Goal: Answer question/provide support: Share knowledge or assist other users

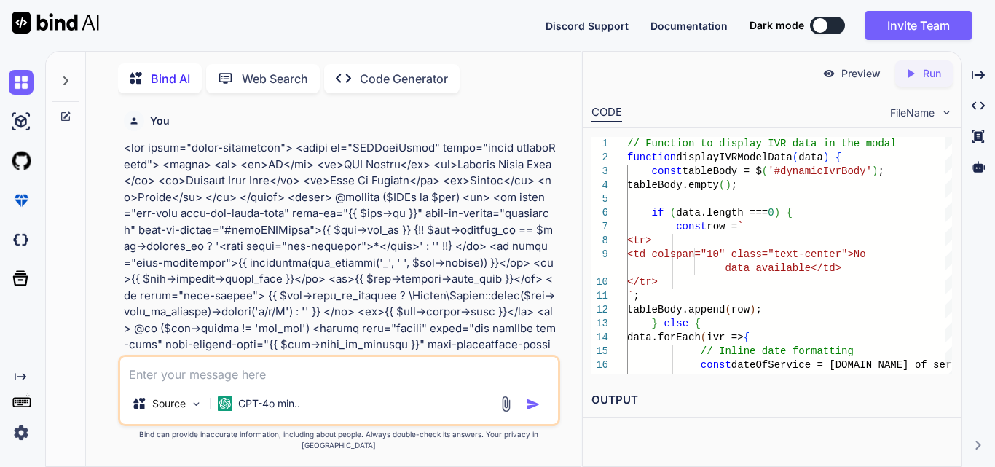
type textarea "x"
type textarea "//generate excel click on excel on button $('#generateOrderExcelBtn').on('click…"
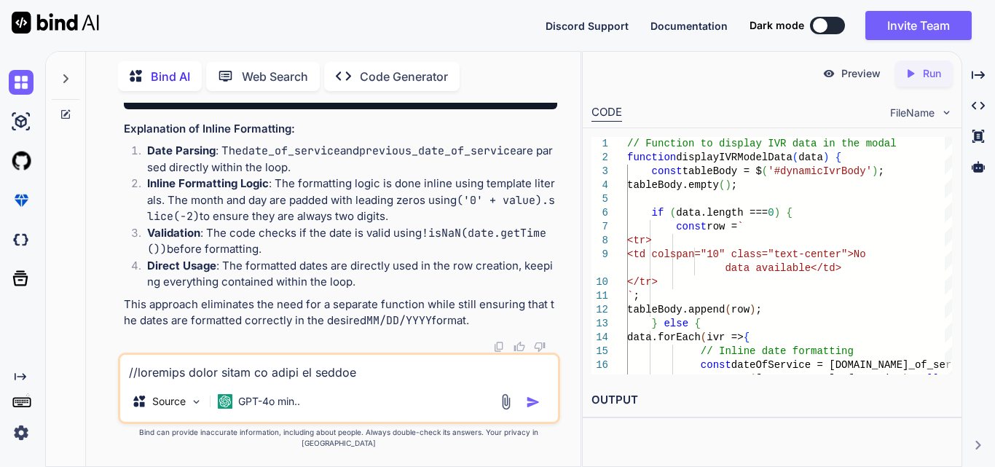
scroll to position [2466, 0]
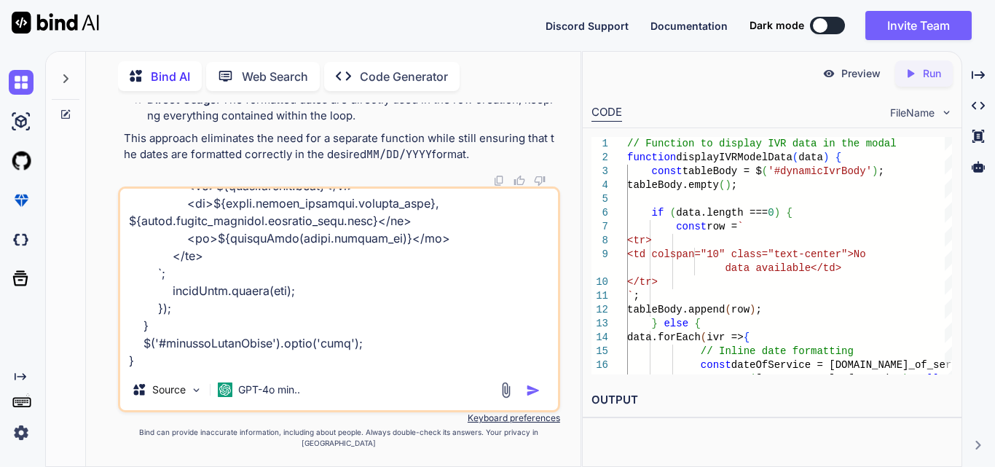
type textarea "x"
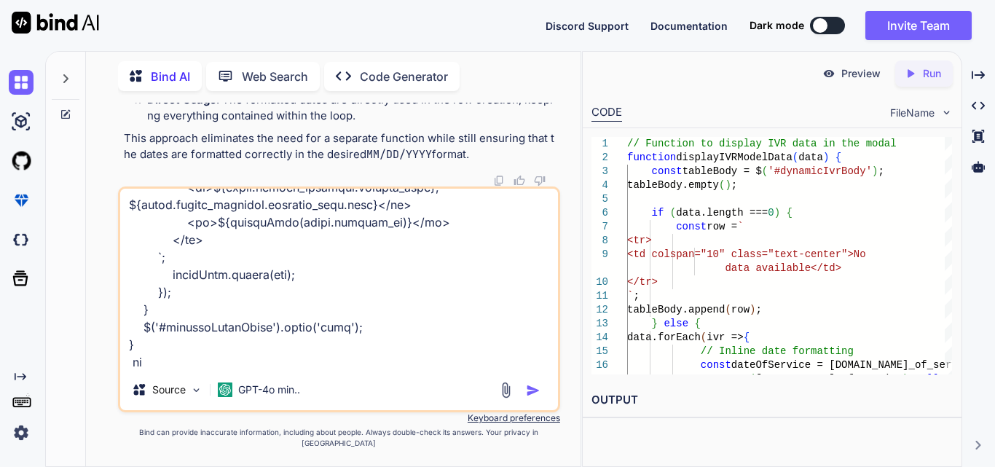
type textarea "//generate excel click on excel on button $('#generateOrderExcelBtn').on('click…"
type textarea "x"
type textarea "//generate excel click on excel on button $('#generateOrderExcelBtn').on('click…"
type textarea "x"
type textarea "//generate excel click on excel on button $('#generateOrderExcelBtn').on('click…"
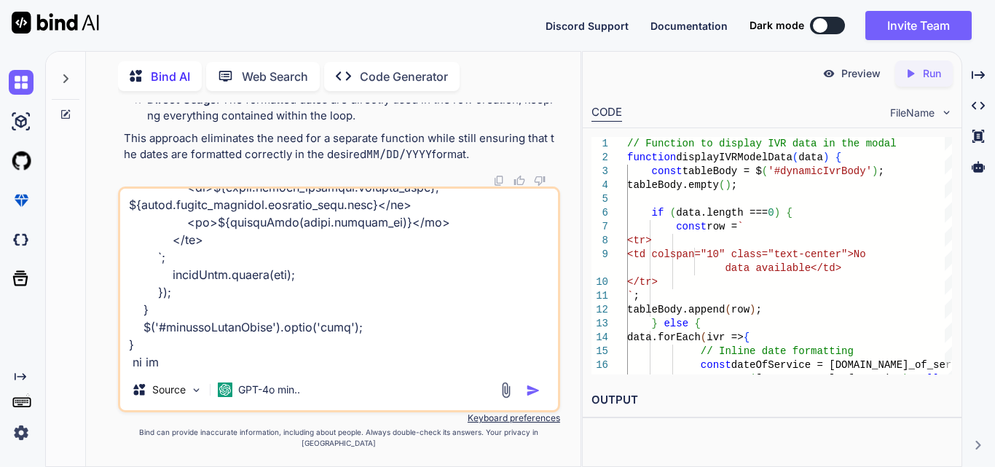
type textarea "x"
type textarea "//generate excel click on excel on button $('#generateOrderExcelBtn').on('click…"
type textarea "x"
type textarea "//generate excel click on excel on button $('#generateOrderExcelBtn').on('click…"
type textarea "x"
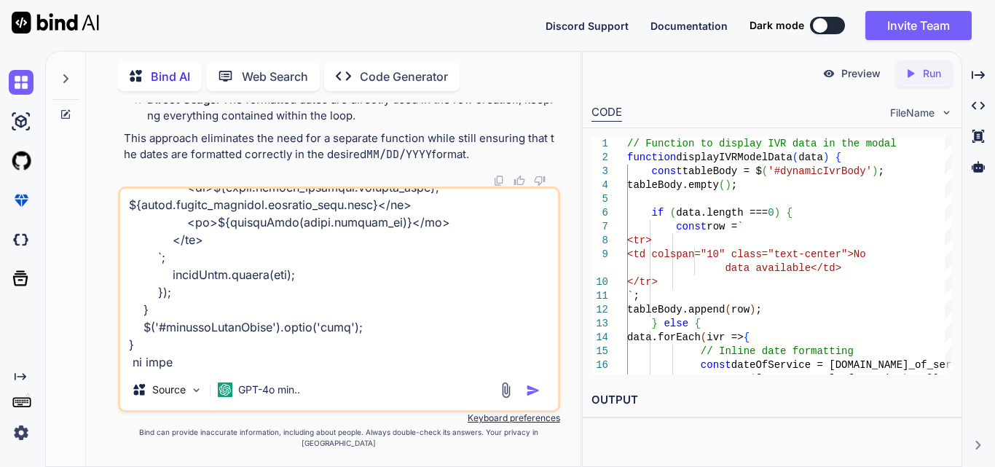
type textarea "//generate excel click on excel on button $('#generateOrderExcelBtn').on('click…"
type textarea "x"
type textarea "//generate excel click on excel on button $('#generateOrderExcelBtn').on('click…"
type textarea "x"
type textarea "//generate excel click on excel on button $('#generateOrderExcelBtn').on('click…"
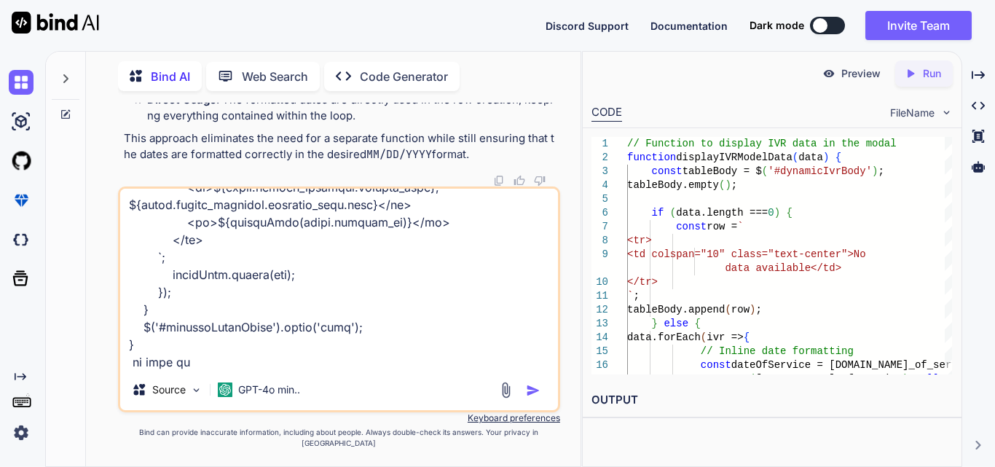
type textarea "x"
type textarea "//generate excel click on excel on button $('#generateOrderExcelBtn').on('click…"
type textarea "x"
type textarea "//generate excel click on excel on button $('#generateOrderExcelBtn').on('click…"
type textarea "x"
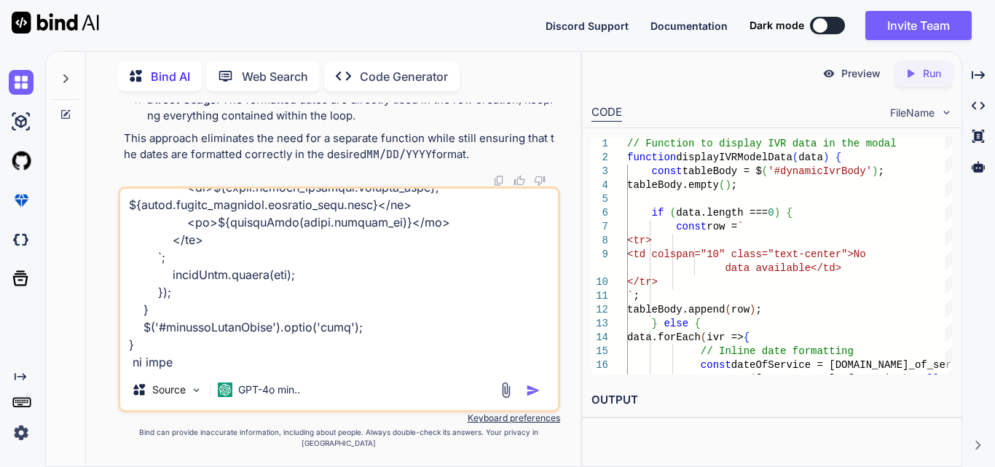
type textarea "//generate excel click on excel on button $('#generateOrderExcelBtn').on('click…"
type textarea "x"
type textarea "//generate excel click on excel on button $('#generateOrderExcelBtn').on('click…"
type textarea "x"
type textarea "//generate excel click on excel on button $('#generateOrderExcelBtn').on('click…"
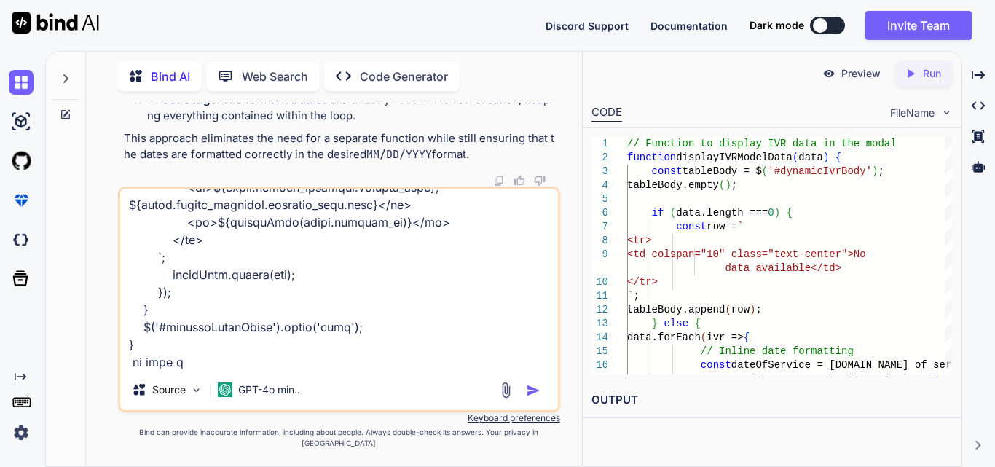
type textarea "x"
type textarea "//generate excel click on excel on button $('#generateOrderExcelBtn').on('click…"
type textarea "x"
type textarea "//generate excel click on excel on button $('#generateOrderExcelBtn').on('click…"
type textarea "x"
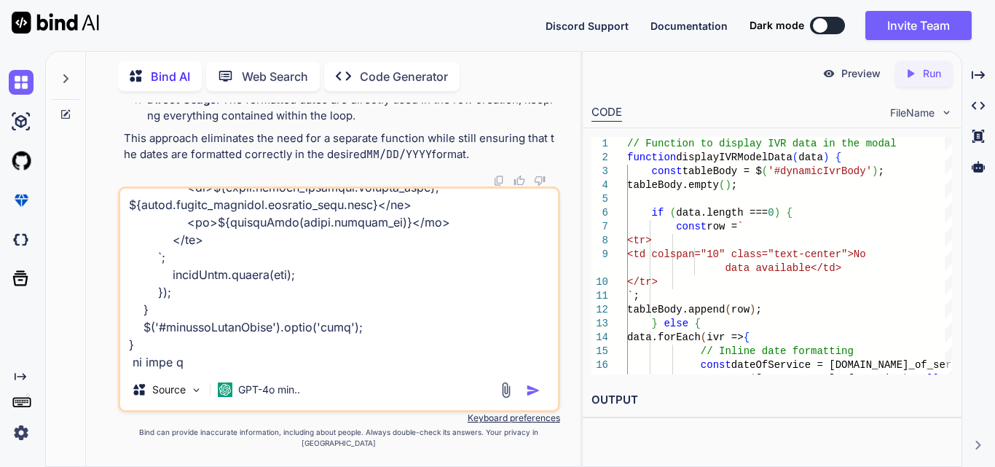
type textarea "//generate excel click on excel on button $('#generateOrderExcelBtn').on('click…"
type textarea "x"
type textarea "//generate excel click on excel on button $('#generateOrderExcelBtn').on('click…"
type textarea "x"
type textarea "//generate excel click on excel on button $('#generateOrderExcelBtn').on('click…"
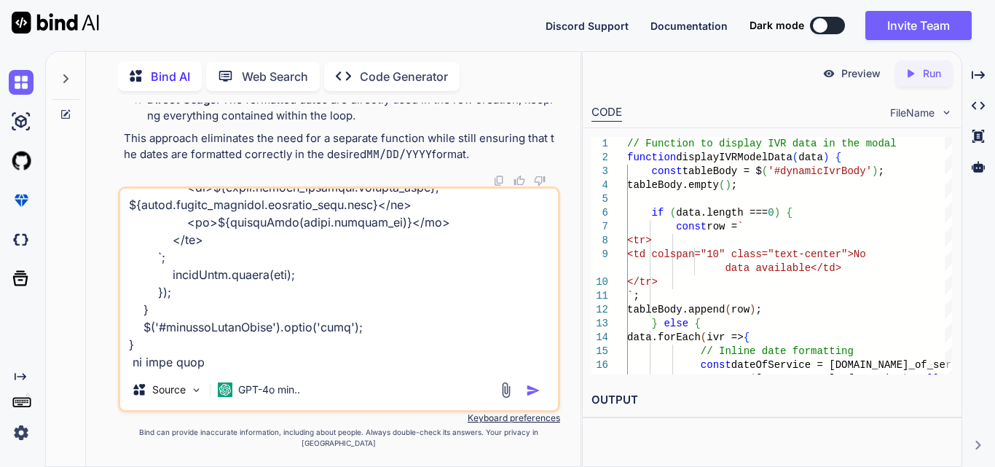
type textarea "x"
type textarea "//generate excel click on excel on button $('#generateOrderExcelBtn').on('click…"
type textarea "x"
type textarea "//generate excel click on excel on button $('#generateOrderExcelBtn').on('click…"
type textarea "x"
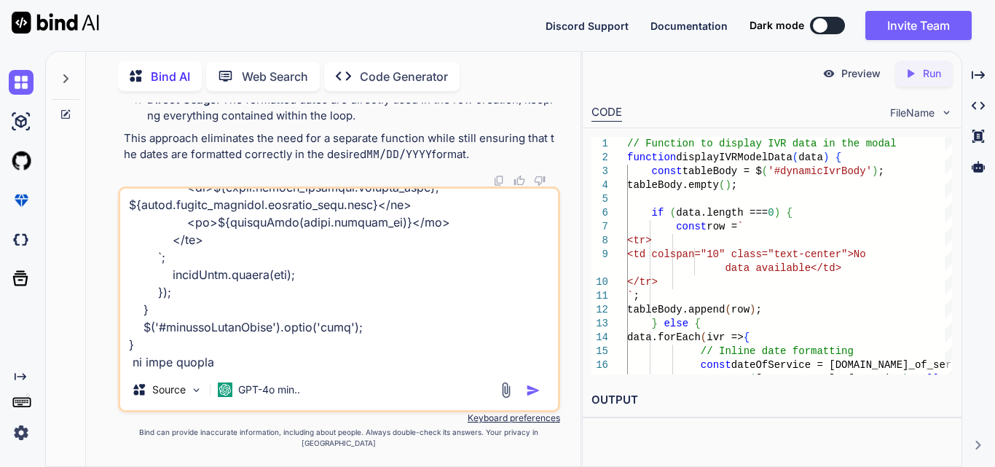
type textarea "//generate excel click on excel on button $('#generateOrderExcelBtn').on('click…"
type textarea "x"
type textarea "//generate excel click on excel on button $('#generateOrderExcelBtn').on('click…"
type textarea "x"
type textarea "//generate excel click on excel on button $('#generateOrderExcelBtn').on('click…"
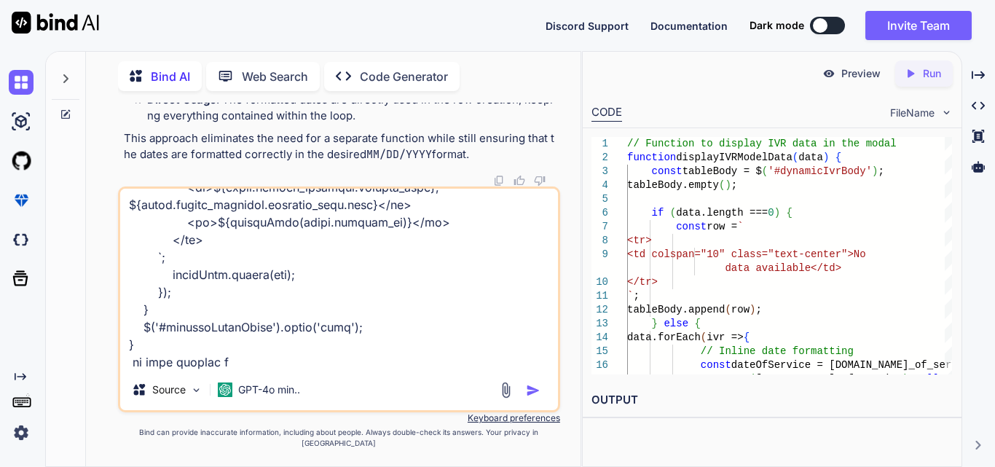
type textarea "x"
type textarea "//generate excel click on excel on button $('#generateOrderExcelBtn').on('click…"
type textarea "x"
type textarea "//generate excel click on excel on button $('#generateOrderExcelBtn').on('click…"
type textarea "x"
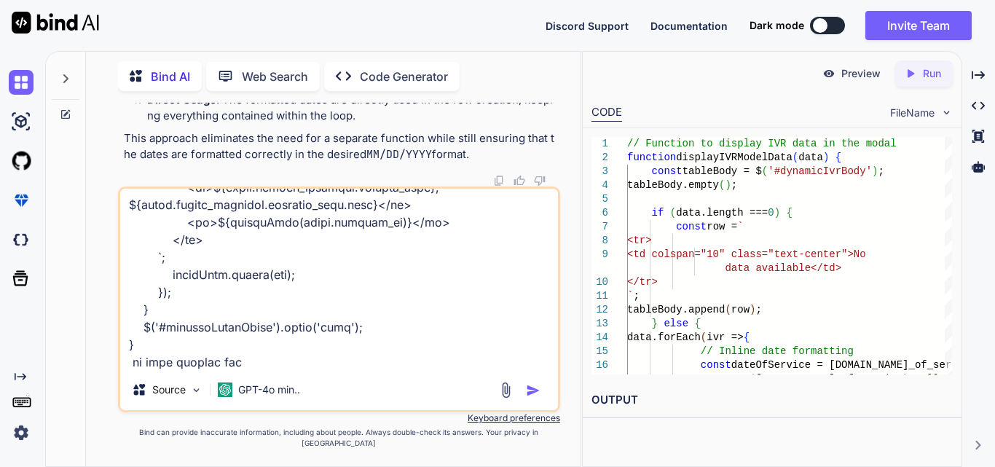
type textarea "//generate excel click on excel on button $('#generateOrderExcelBtn').on('click…"
type textarea "x"
type textarea "//generate excel click on excel on button $('#generateOrderExcelBtn').on('click…"
type textarea "x"
type textarea "//generate excel click on excel on button $('#generateOrderExcelBtn').on('click…"
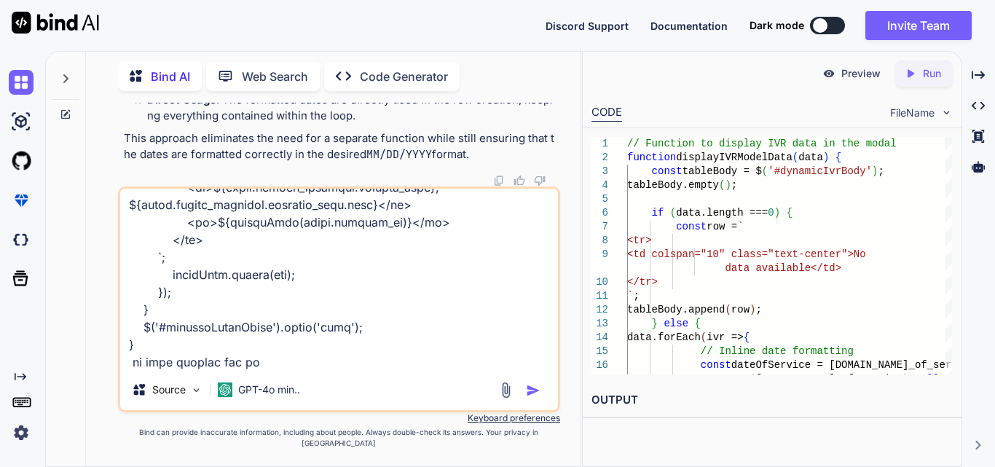
type textarea "x"
type textarea "//generate excel click on excel on button $('#generateOrderExcelBtn').on('click…"
type textarea "x"
type textarea "//generate excel click on excel on button $('#generateOrderExcelBtn').on('click…"
type textarea "x"
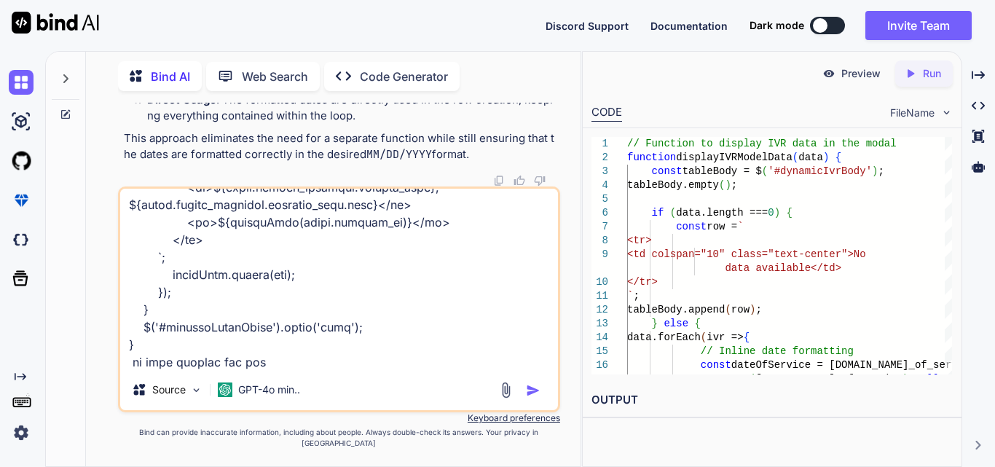
type textarea "//generate excel click on excel on button $('#generateOrderExcelBtn').on('click…"
type textarea "x"
type textarea "//generate excel click on excel on button $('#generateOrderExcelBtn').on('click…"
type textarea "x"
type textarea "//generate excel click on excel on button $('#generateOrderExcelBtn').on('click…"
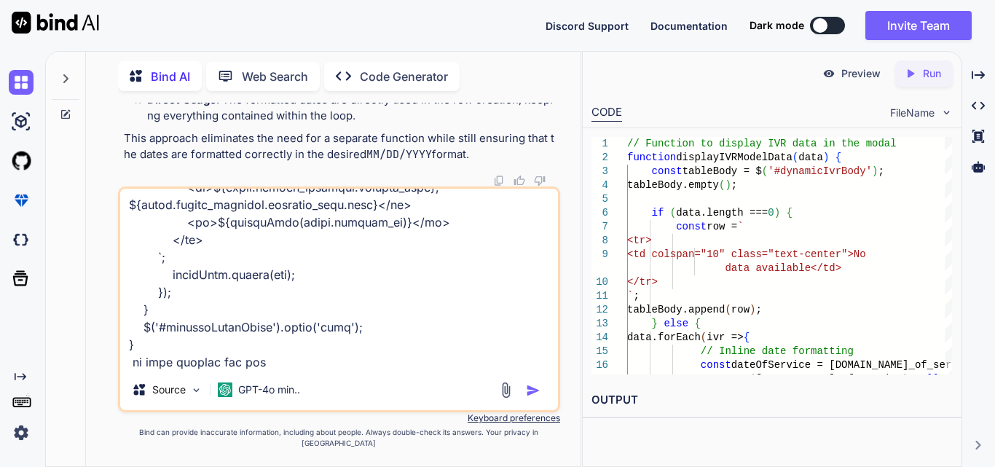
type textarea "x"
type textarea "//generate excel click on excel on button $('#generateOrderExcelBtn').on('click…"
type textarea "x"
type textarea "//generate excel click on excel on button $('#generateOrderExcelBtn').on('click…"
type textarea "x"
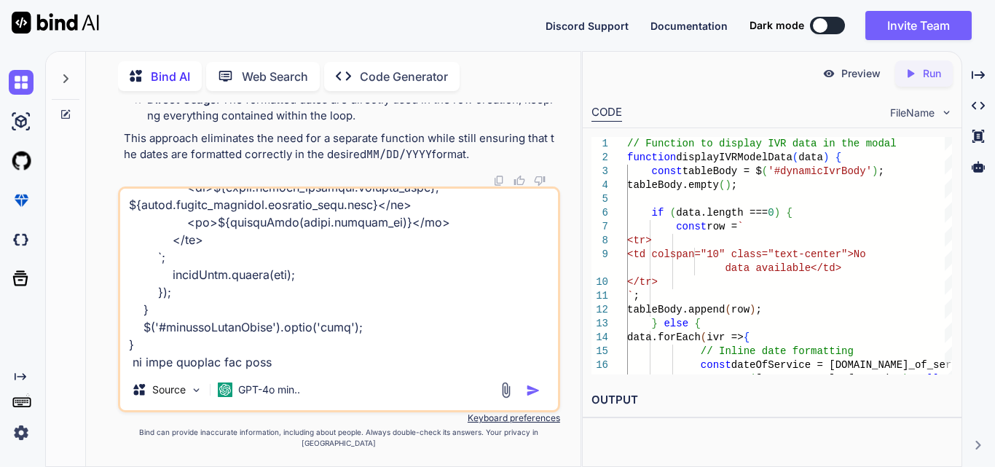
type textarea "//generate excel click on excel on button $('#generateOrderExcelBtn').on('click…"
type textarea "x"
type textarea "//generate excel click on excel on button $('#generateOrderExcelBtn').on('click…"
type textarea "x"
type textarea "//generate excel click on excel on button $('#generateOrderExcelBtn').on('click…"
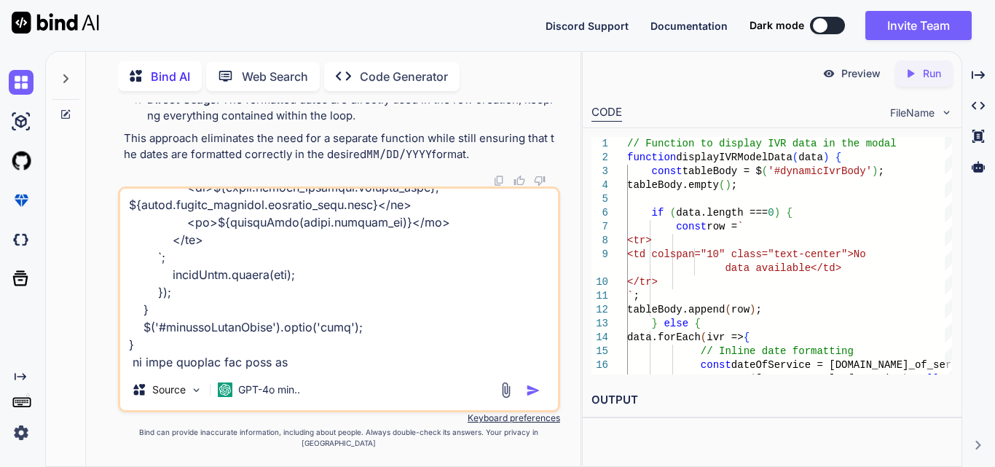
type textarea "x"
type textarea "//generate excel click on excel on button $('#generateOrderExcelBtn').on('click…"
type textarea "x"
type textarea "//generate excel click on excel on button $('#generateOrderExcelBtn').on('click…"
type textarea "x"
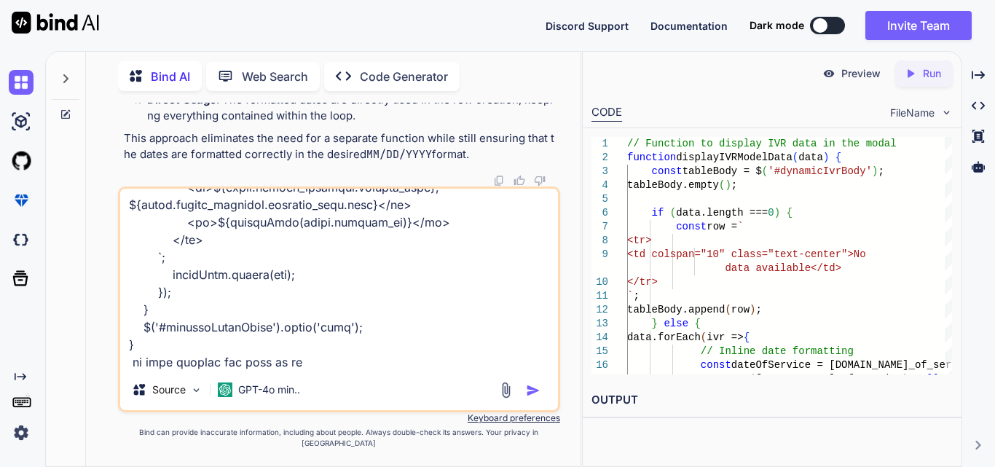
type textarea "//generate excel click on excel on button $('#generateOrderExcelBtn').on('click…"
type textarea "x"
type textarea "//generate excel click on excel on button $('#generateOrderExcelBtn').on('click…"
type textarea "x"
type textarea "//generate excel click on excel on button $('#generateOrderExcelBtn').on('click…"
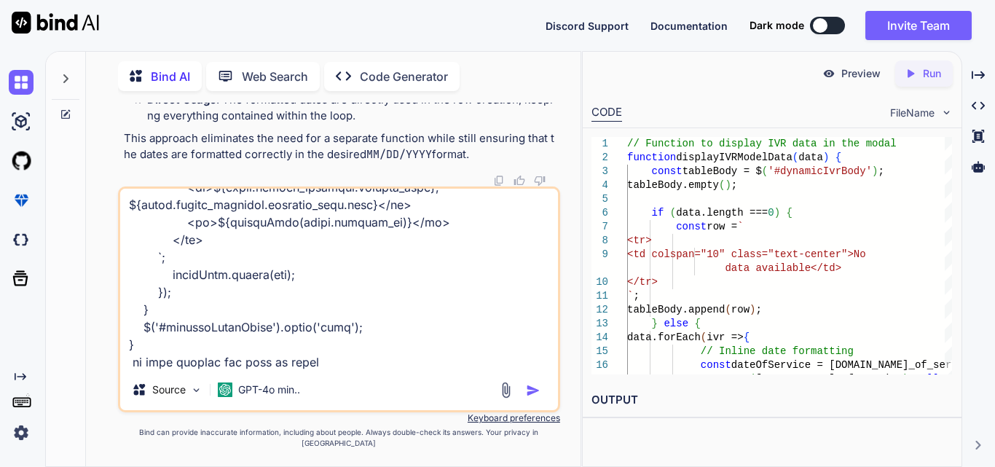
type textarea "x"
type textarea "//generate excel click on excel on button $('#generateOrderExcelBtn').on('click…"
type textarea "x"
type textarea "//generate excel click on excel on button $('#generateOrderExcelBtn').on('click…"
type textarea "x"
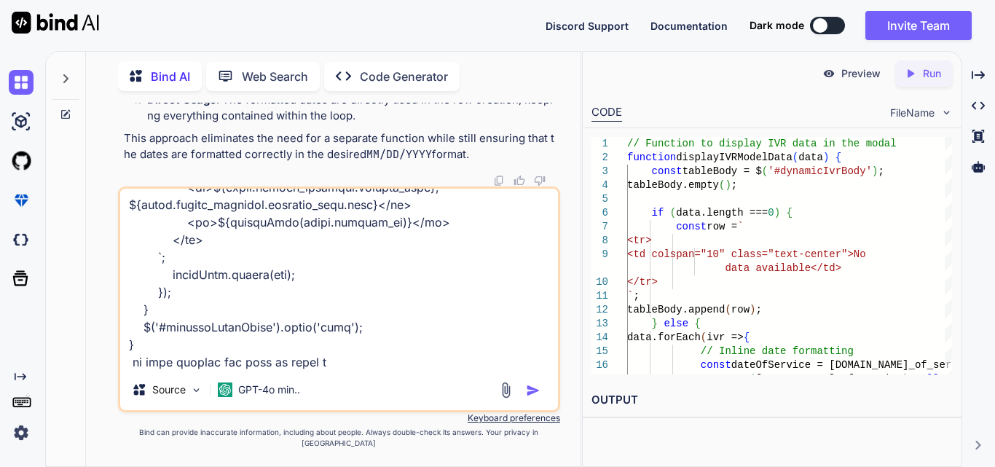
type textarea "//generate excel click on excel on button $('#generateOrderExcelBtn').on('click…"
type textarea "x"
type textarea "//generate excel click on excel on button $('#generateOrderExcelBtn').on('click…"
type textarea "x"
type textarea "//generate excel click on excel on button $('#generateOrderExcelBtn').on('click…"
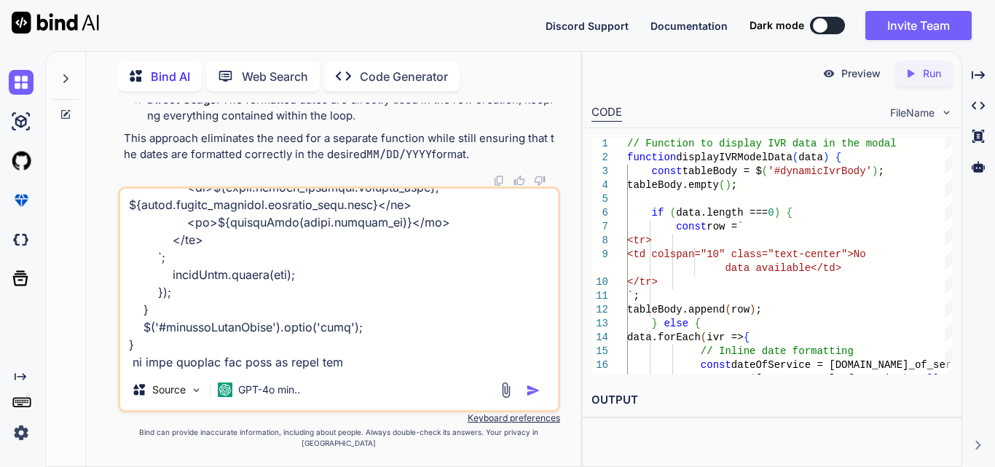
type textarea "x"
type textarea "//generate excel click on excel on button $('#generateOrderExcelBtn').on('click…"
type textarea "x"
type textarea "//generate excel click on excel on button $('#generateOrderExcelBtn').on('click…"
type textarea "x"
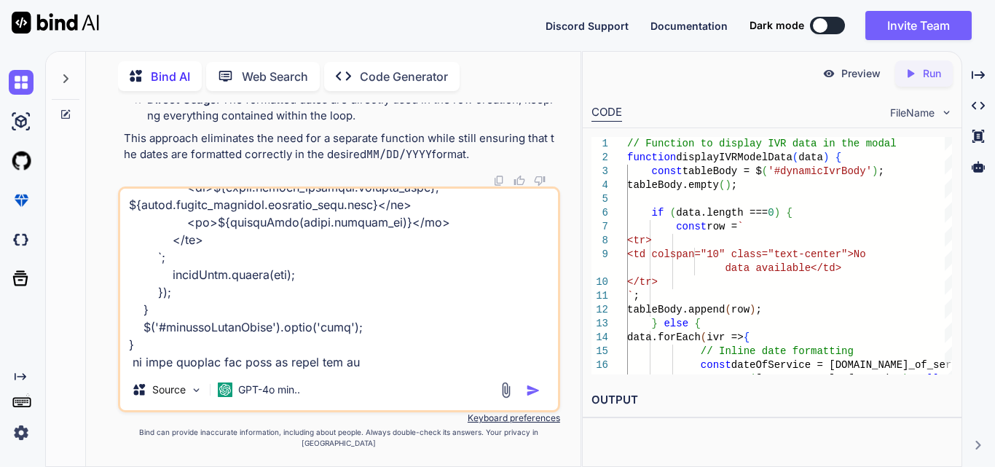
type textarea "//generate excel click on excel on button $('#generateOrderExcelBtn').on('click…"
type textarea "x"
type textarea "//generate excel click on excel on button $('#generateOrderExcelBtn').on('click…"
type textarea "x"
type textarea "//generate excel click on excel on button $('#generateOrderExcelBtn').on('click…"
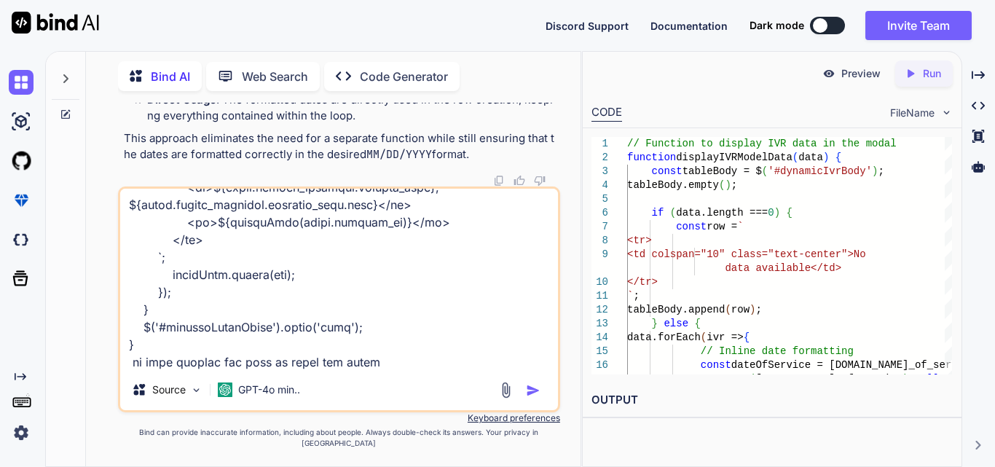
type textarea "x"
type textarea "//generate excel click on excel on button $('#generateOrderExcelBtn').on('click…"
type textarea "x"
type textarea "//generate excel click on excel on button $('#generateOrderExcelBtn').on('click…"
type textarea "x"
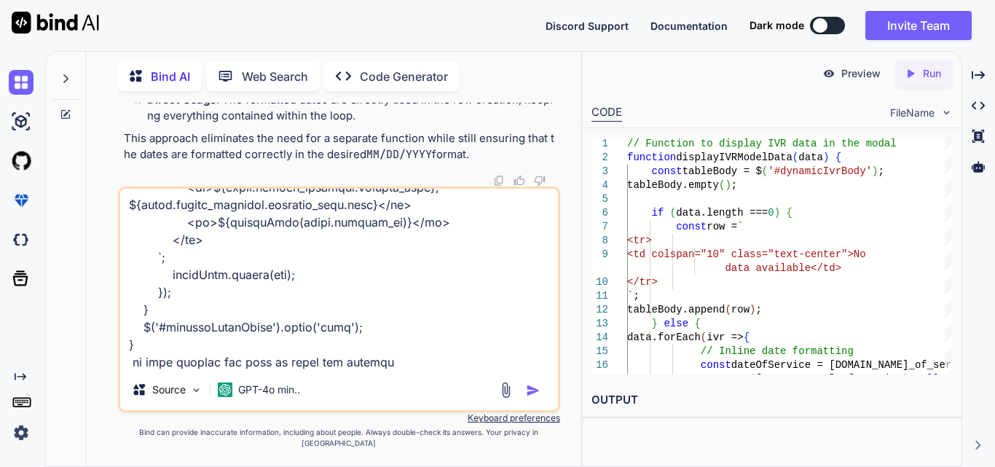
type textarea "//generate excel click on excel on button $('#generateOrderExcelBtn').on('click…"
type textarea "x"
type textarea "//generate excel click on excel on button $('#generateOrderExcelBtn').on('click…"
type textarea "x"
type textarea "//generate excel click on excel on button $('#generateOrderExcelBtn').on('click…"
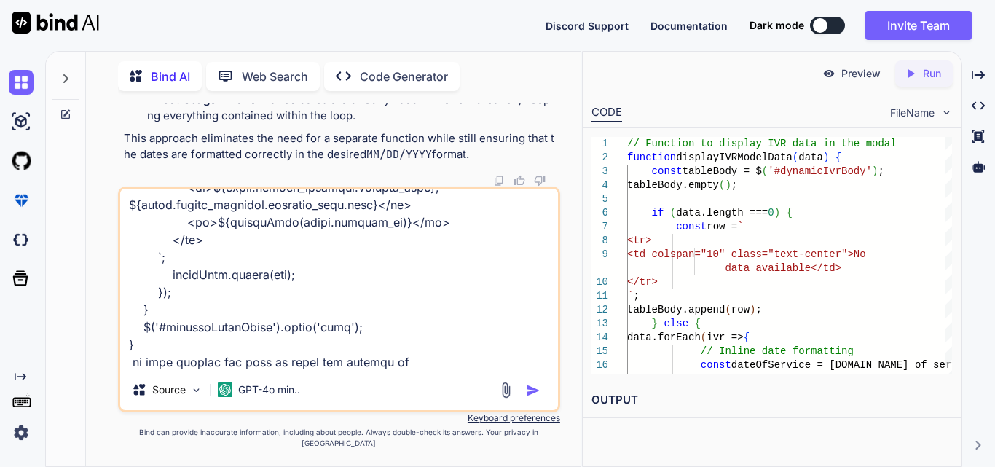
type textarea "x"
type textarea "//generate excel click on excel on button $('#generateOrderExcelBtn').on('click…"
type textarea "x"
type textarea "//generate excel click on excel on button $('#generateOrderExcelBtn').on('click…"
type textarea "x"
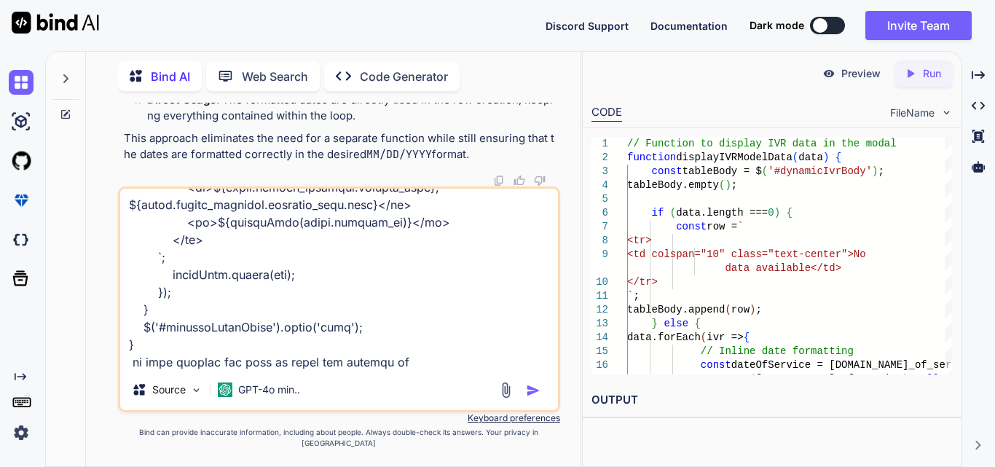
type textarea "//generate excel click on excel on button $('#generateOrderExcelBtn').on('click…"
type textarea "x"
type textarea "//generate excel click on excel on button $('#generateOrderExcelBtn').on('click…"
type textarea "x"
type textarea "//generate excel click on excel on button $('#generateOrderExcelBtn').on('click…"
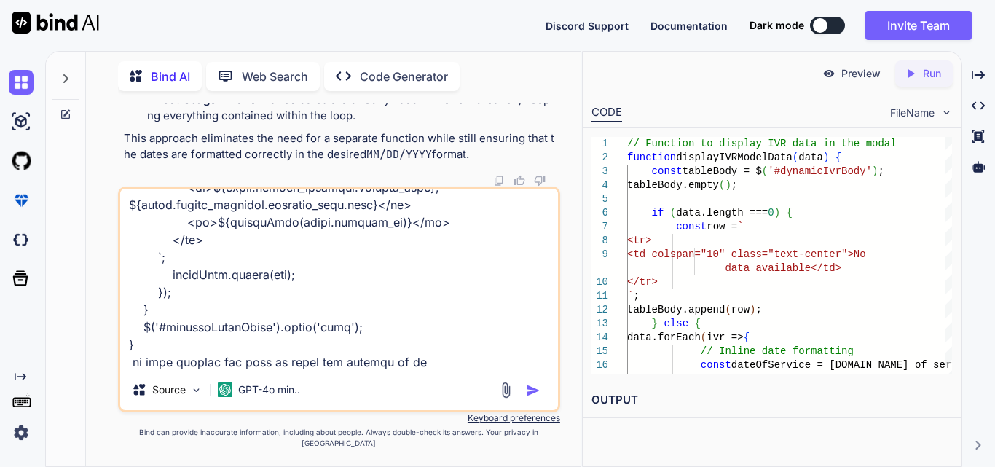
type textarea "x"
type textarea "//generate excel click on excel on button $('#generateOrderExcelBtn').on('click…"
type textarea "x"
type textarea "//generate excel click on excel on button $('#generateOrderExcelBtn').on('click…"
type textarea "x"
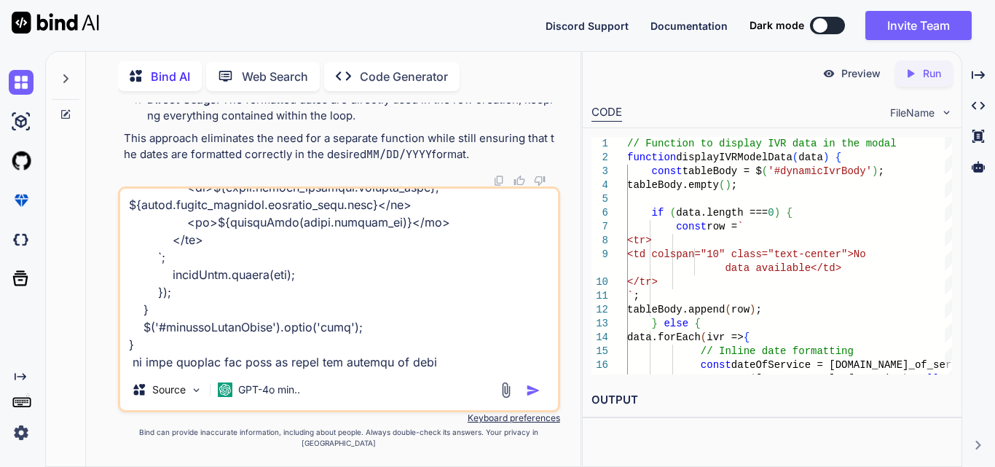
type textarea "//generate excel click on excel on button $('#generateOrderExcelBtn').on('click…"
type textarea "x"
type textarea "//generate excel click on excel on button $('#generateOrderExcelBtn').on('click…"
type textarea "x"
type textarea "//generate excel click on excel on button $('#generateOrderExcelBtn').on('click…"
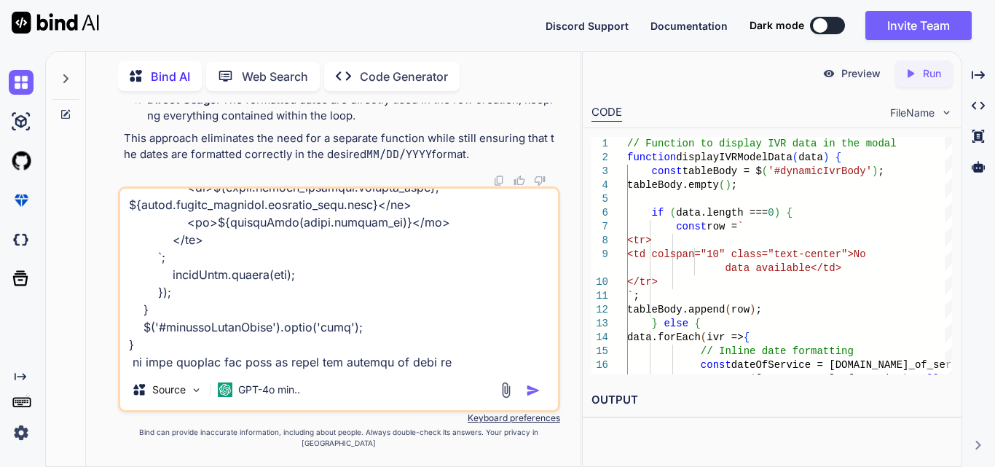
type textarea "x"
type textarea "//generate excel click on excel on button $('#generateOrderExcelBtn').on('click…"
type textarea "x"
type textarea "//generate excel click on excel on button $('#generateOrderExcelBtn').on('click…"
type textarea "x"
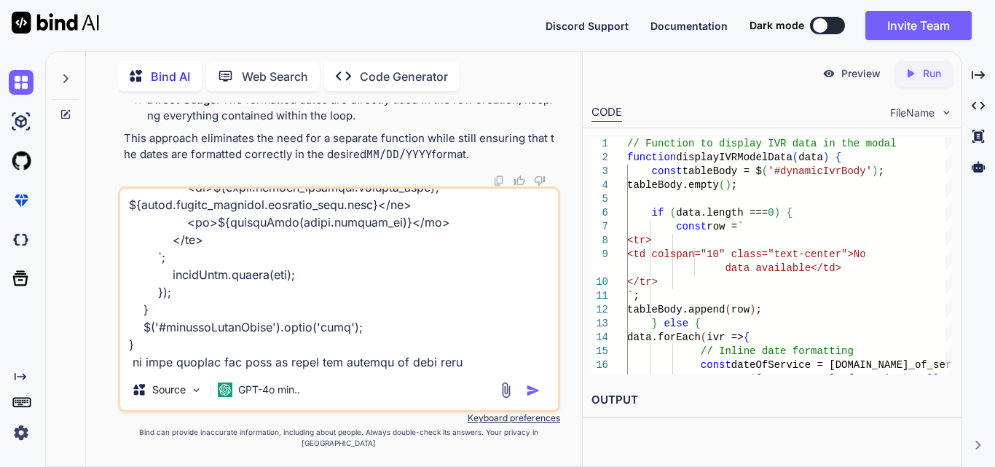
type textarea "//generate excel click on excel on button $('#generateOrderExcelBtn').on('click…"
type textarea "x"
type textarea "//generate excel click on excel on button $('#generateOrderExcelBtn').on('click…"
type textarea "x"
type textarea "//generate excel click on excel on button $('#generateOrderExcelBtn').on('click…"
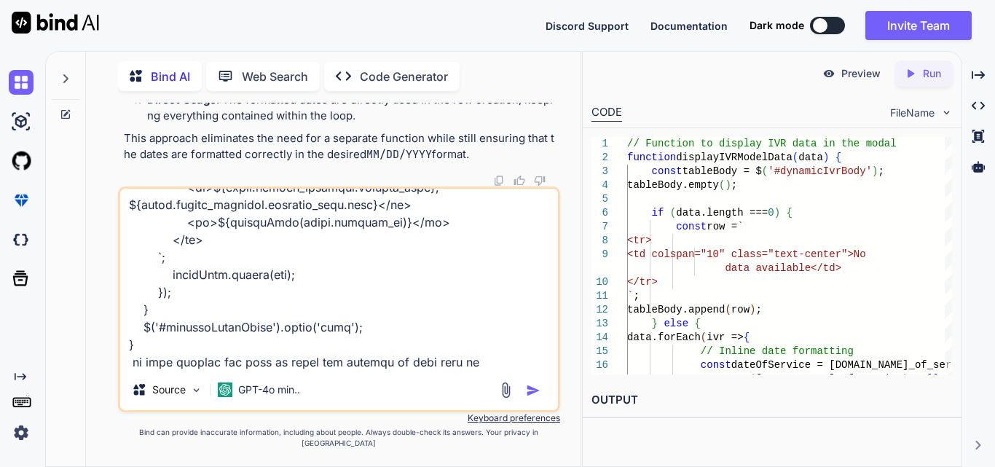
type textarea "x"
type textarea "//generate excel click on excel on button $('#generateOrderExcelBtn').on('click…"
type textarea "x"
type textarea "//generate excel click on excel on button $('#generateOrderExcelBtn').on('click…"
type textarea "x"
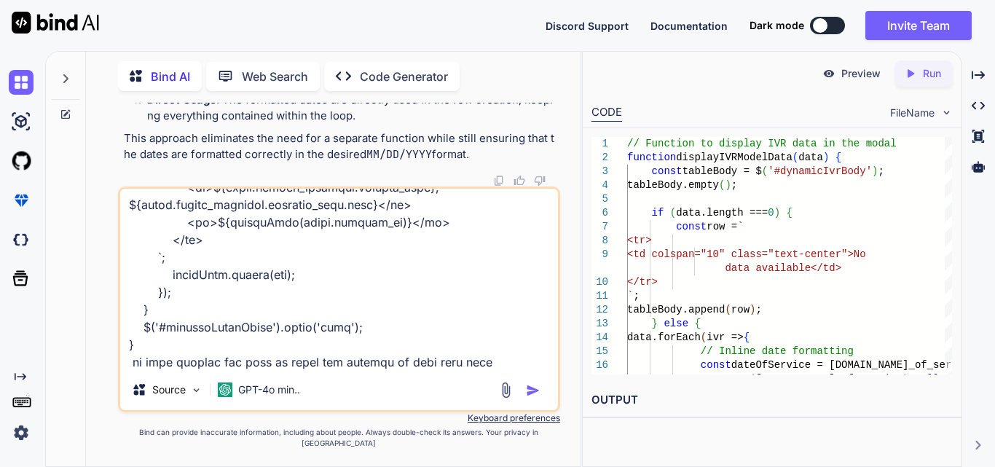
type textarea "//generate excel click on excel on button $('#generateOrderExcelBtn').on('click…"
type textarea "x"
type textarea "//generate excel click on excel on button $('#generateOrderExcelBtn').on('click…"
type textarea "x"
type textarea "//generate excel click on excel on button $('#generateOrderExcelBtn').on('click…"
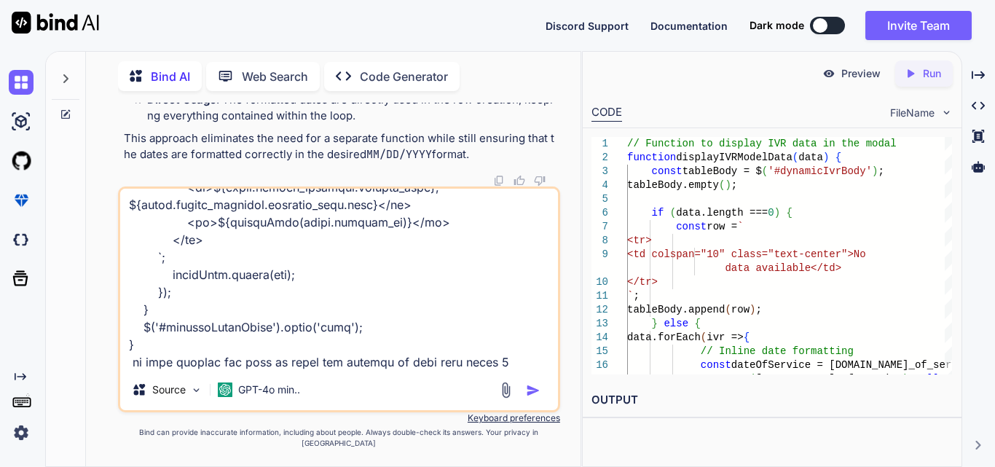
type textarea "x"
type textarea "//generate excel click on excel on button $('#generateOrderExcelBtn').on('click…"
type textarea "x"
type textarea "//generate excel click on excel on button $('#generateOrderExcelBtn').on('click…"
type textarea "x"
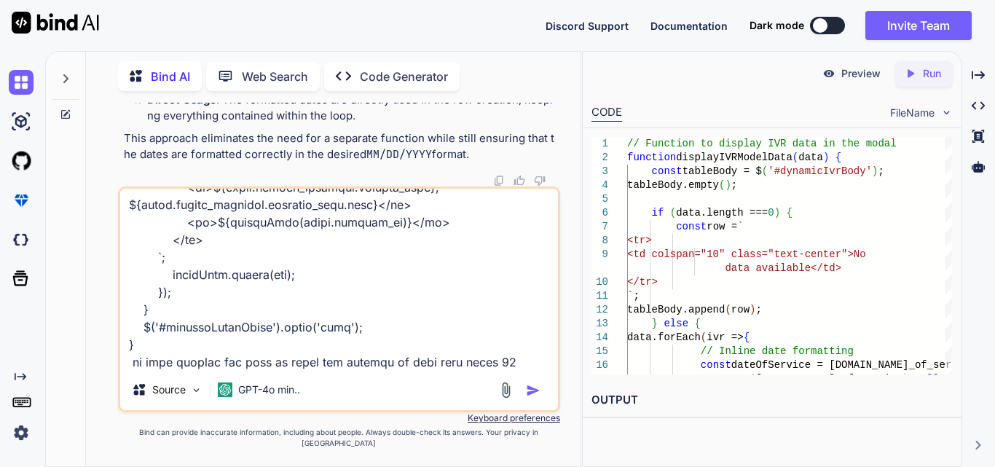
type textarea "//generate excel click on excel on button $('#generateOrderExcelBtn').on('click…"
type textarea "x"
type textarea "//generate excel click on excel on button $('#generateOrderExcelBtn').on('click…"
type textarea "x"
type textarea "//generate excel click on excel on button $('#generateOrderExcelBtn').on('click…"
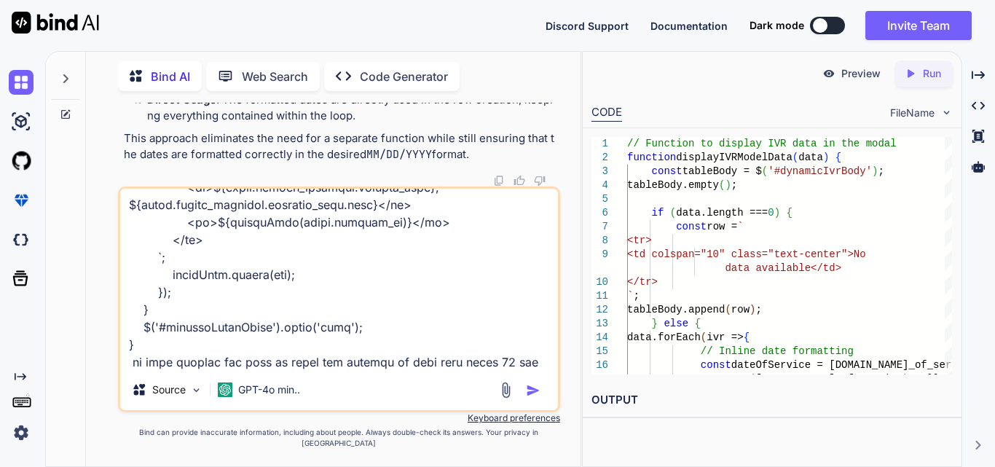
type textarea "x"
type textarea "//generate excel click on excel on button $('#generateOrderExcelBtn').on('click…"
type textarea "x"
type textarea "//generate excel click on excel on button $('#generateOrderExcelBtn').on('click…"
type textarea "x"
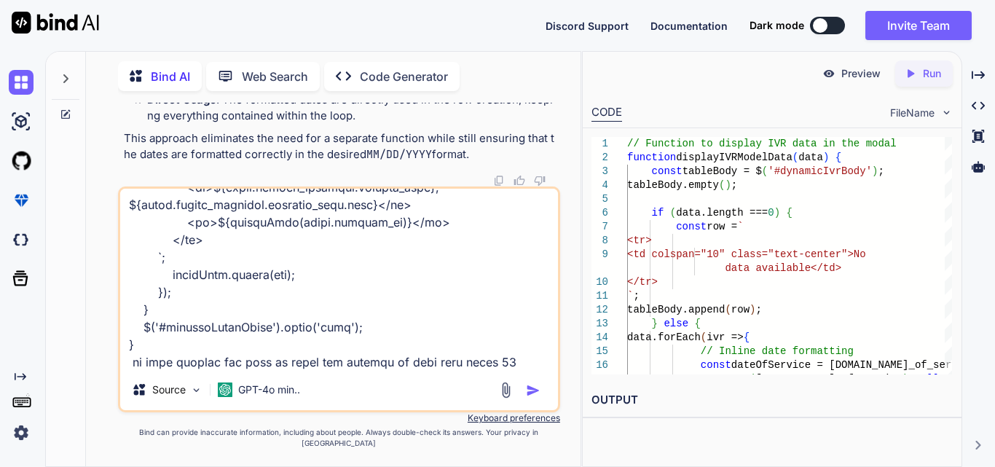
type textarea "//generate excel click on excel on button $('#generateOrderExcelBtn').on('click…"
type textarea "x"
type textarea "//generate excel click on excel on button $('#generateOrderExcelBtn').on('click…"
type textarea "x"
type textarea "//generate excel click on excel on button $('#generateOrderExcelBtn').on('click…"
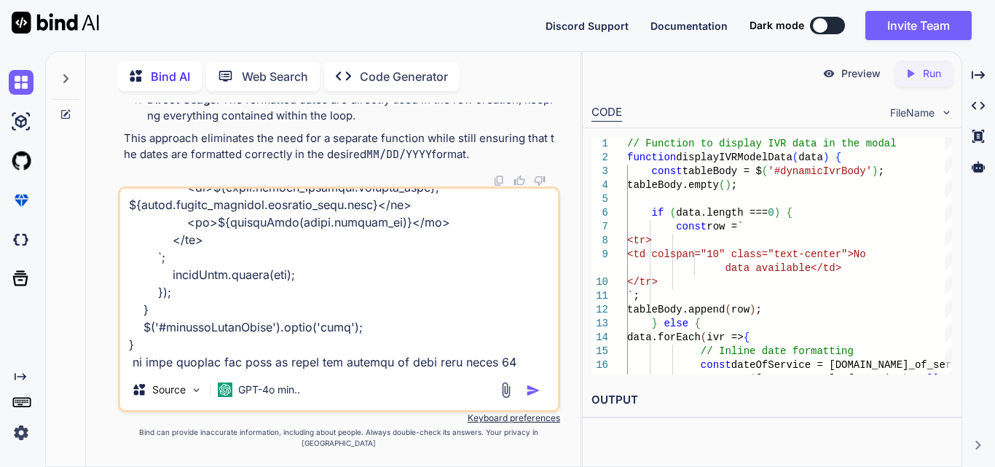
scroll to position [2483, 0]
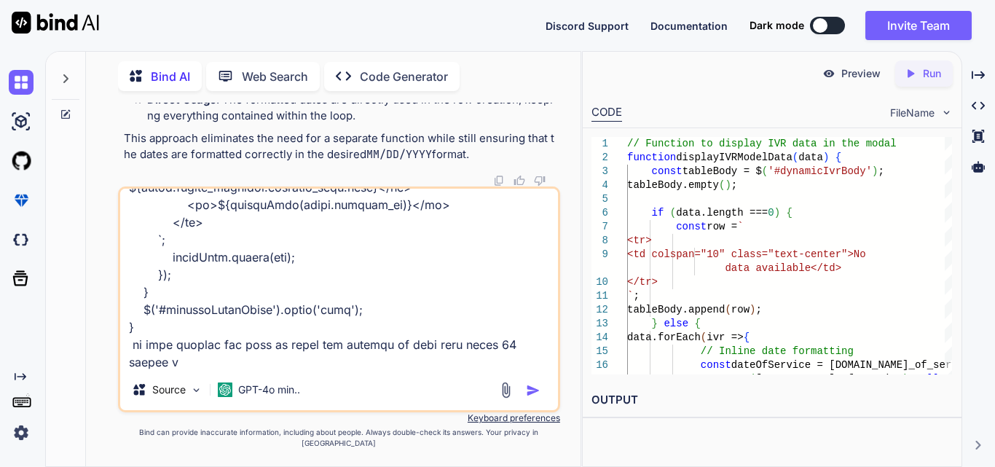
type textarea "x"
type textarea "//generate excel click on excel on button $('#generateOrderExcelBtn').on('click…"
type textarea "x"
type textarea "//generate excel click on excel on button $('#generateOrderExcelBtn').on('click…"
type textarea "x"
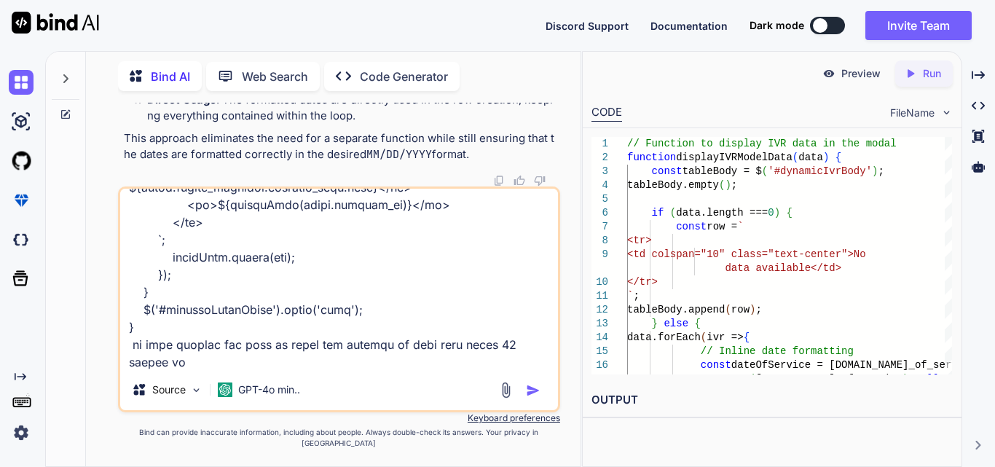
type textarea "//generate excel click on excel on button $('#generateOrderExcelBtn').on('click…"
type textarea "x"
type textarea "//generate excel click on excel on button $('#generateOrderExcelBtn').on('click…"
type textarea "x"
type textarea "//generate excel click on excel on button $('#generateOrderExcelBtn').on('click…"
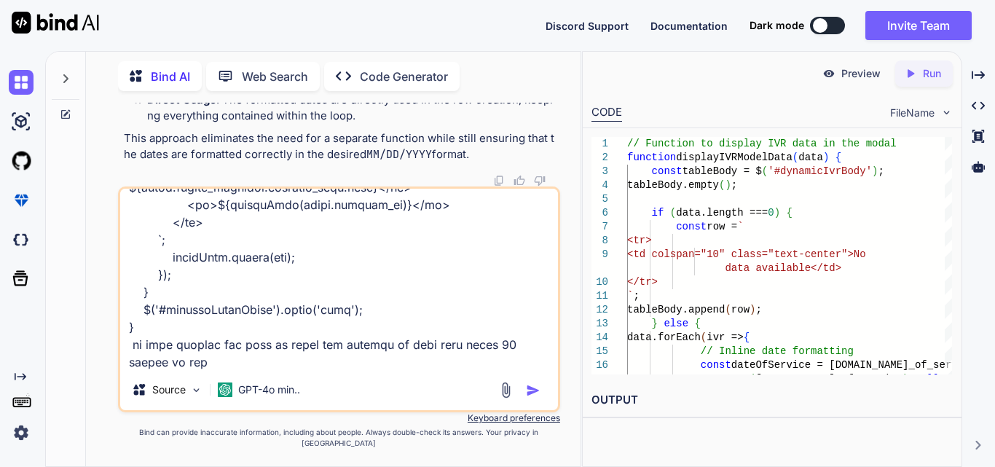
type textarea "x"
type textarea "//generate excel click on excel on button $('#generateOrderExcelBtn').on('click…"
type textarea "x"
type textarea "//generate excel click on excel on button $('#generateOrderExcelBtn').on('click…"
type textarea "x"
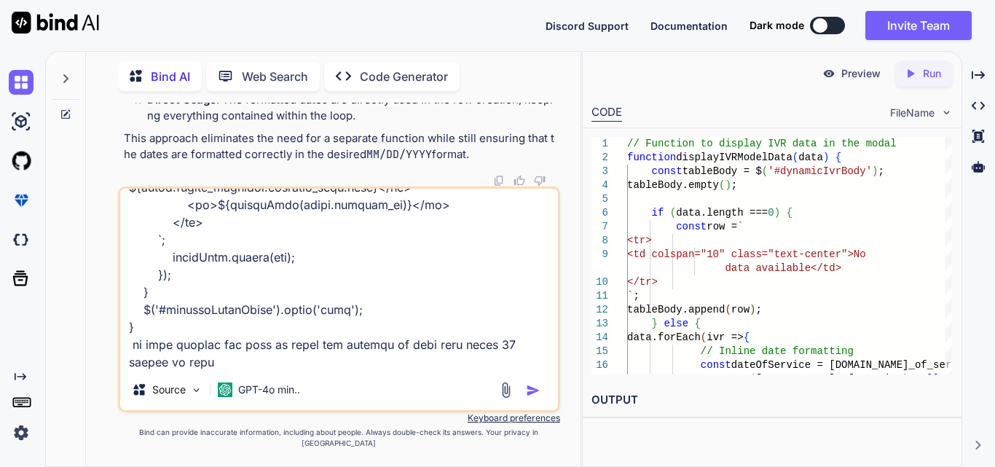
type textarea "//generate excel click on excel on button $('#generateOrderExcelBtn').on('click…"
type textarea "x"
type textarea "//generate excel click on excel on button $('#generateOrderExcelBtn').on('click…"
type textarea "x"
type textarea "//generate excel click on excel on button $('#generateOrderExcelBtn').on('click…"
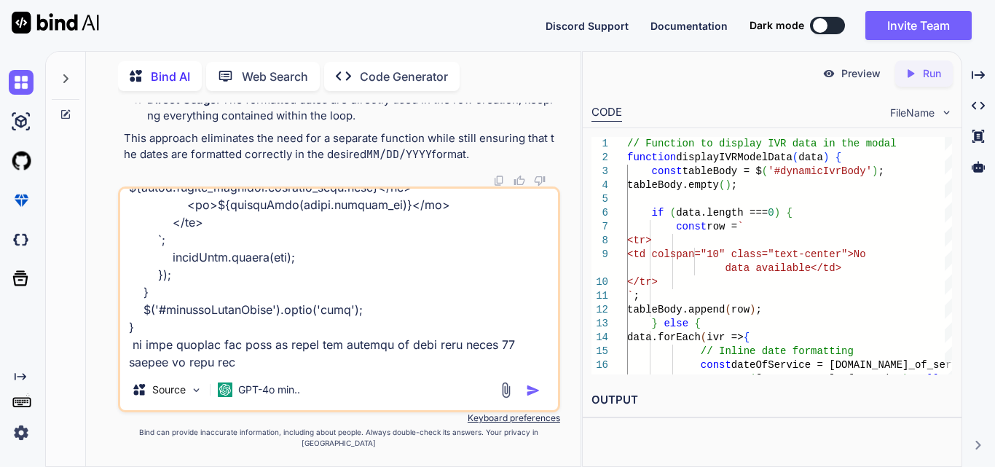
type textarea "x"
type textarea "//generate excel click on excel on button $('#generateOrderExcelBtn').on('click…"
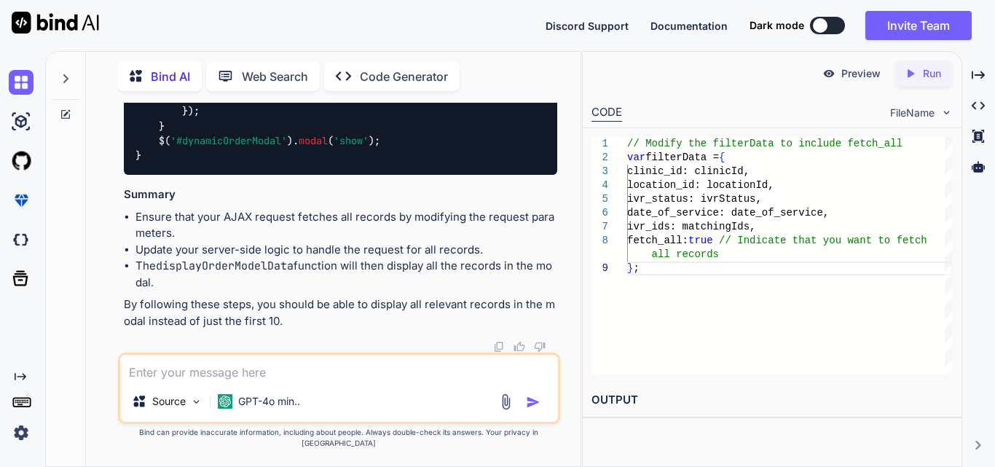
scroll to position [140456, 0]
click at [322, 381] on textarea at bounding box center [339, 368] width 438 height 26
paste textarea "<td>{{ $item['previous_date_of_service'] ?? 'N/A' }}</td>"
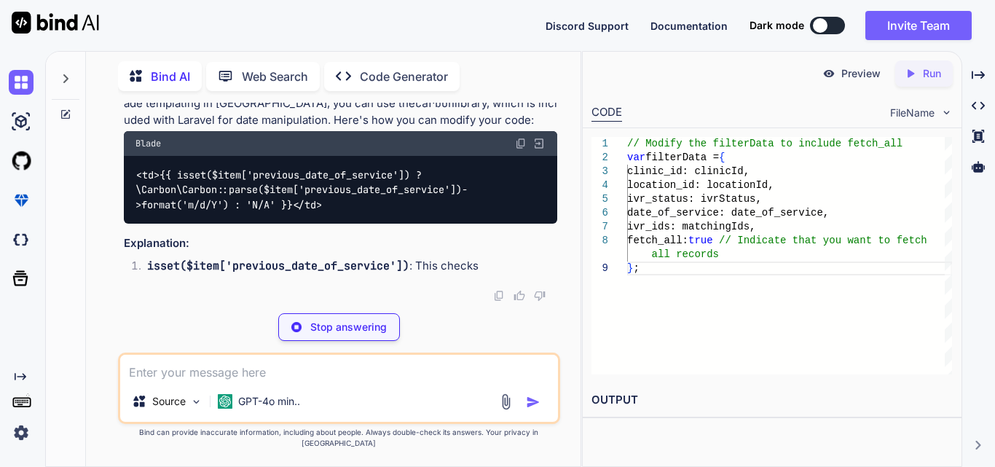
scroll to position [141567, 0]
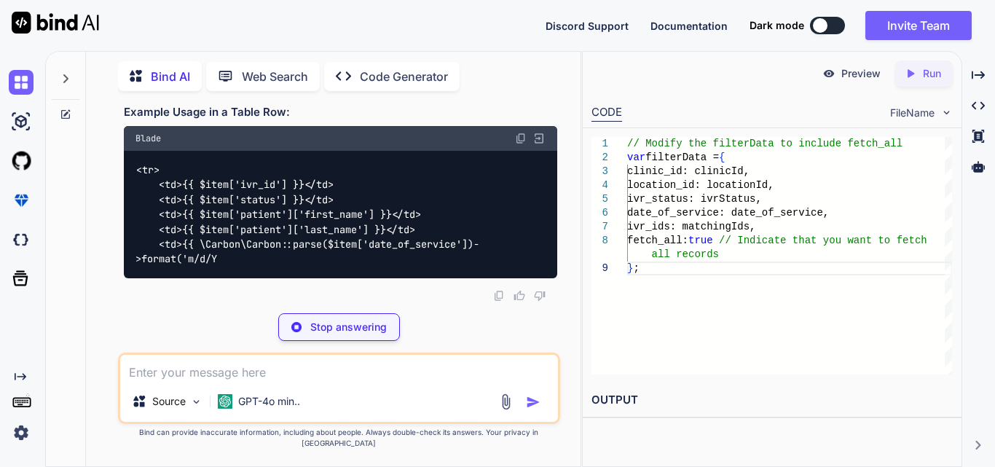
drag, startPoint x: 137, startPoint y: 194, endPoint x: 339, endPoint y: 220, distance: 204.1
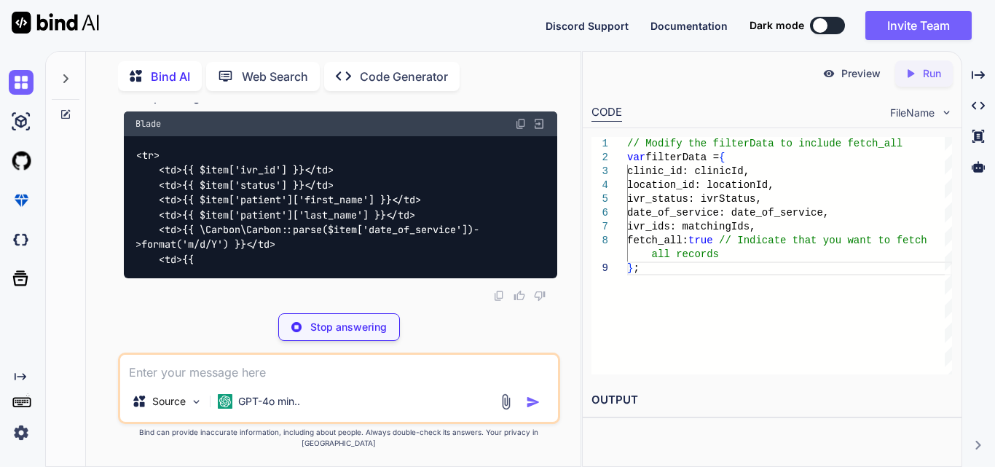
copy code "<td>{{ isset($item['previous_date_of_service']) ? \Carbon\Carbon::parse($item['…"
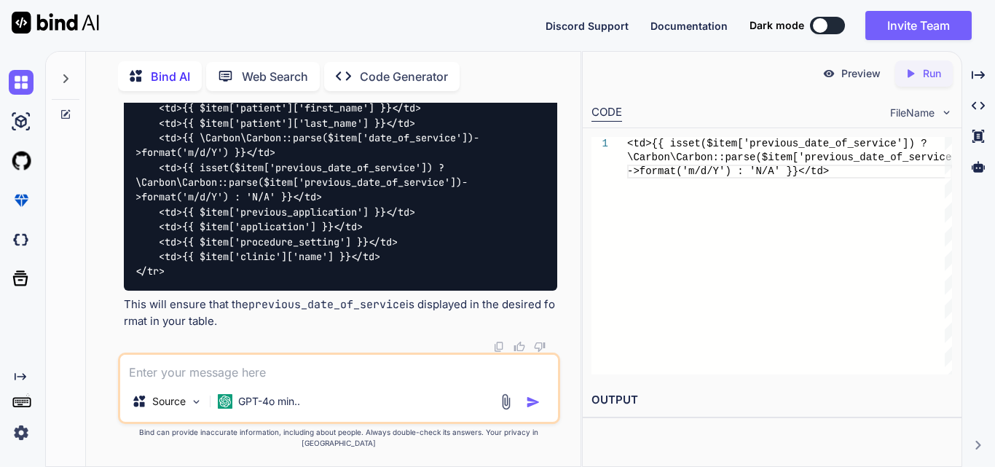
copy code "<td>{{ isset($item['previous_date_of_service']) ? \Carbon\Carbon::parse($item['…"
click at [202, 371] on textarea at bounding box center [339, 368] width 438 height 26
